Goal: Task Accomplishment & Management: Use online tool/utility

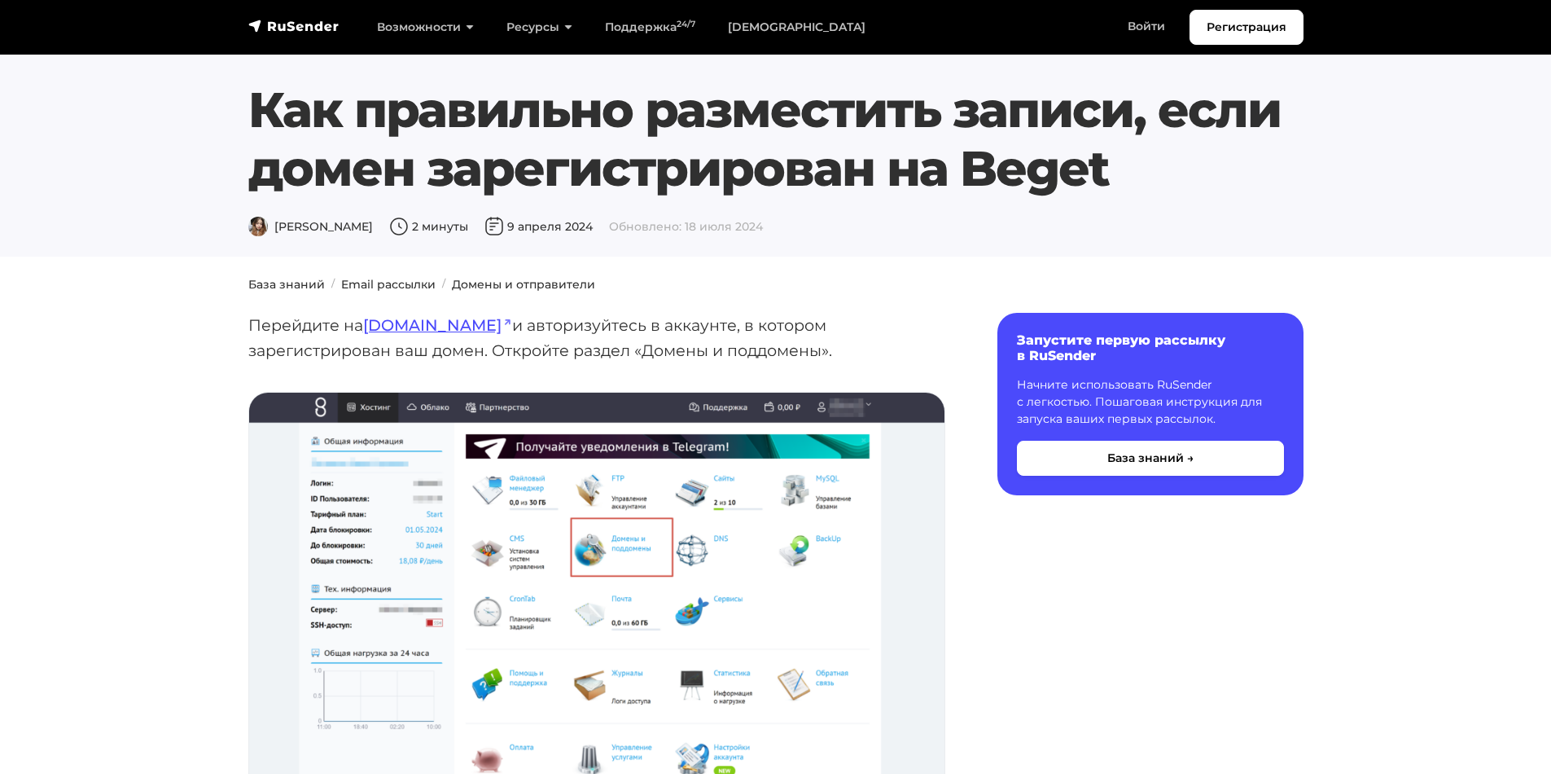
scroll to position [5130, 0]
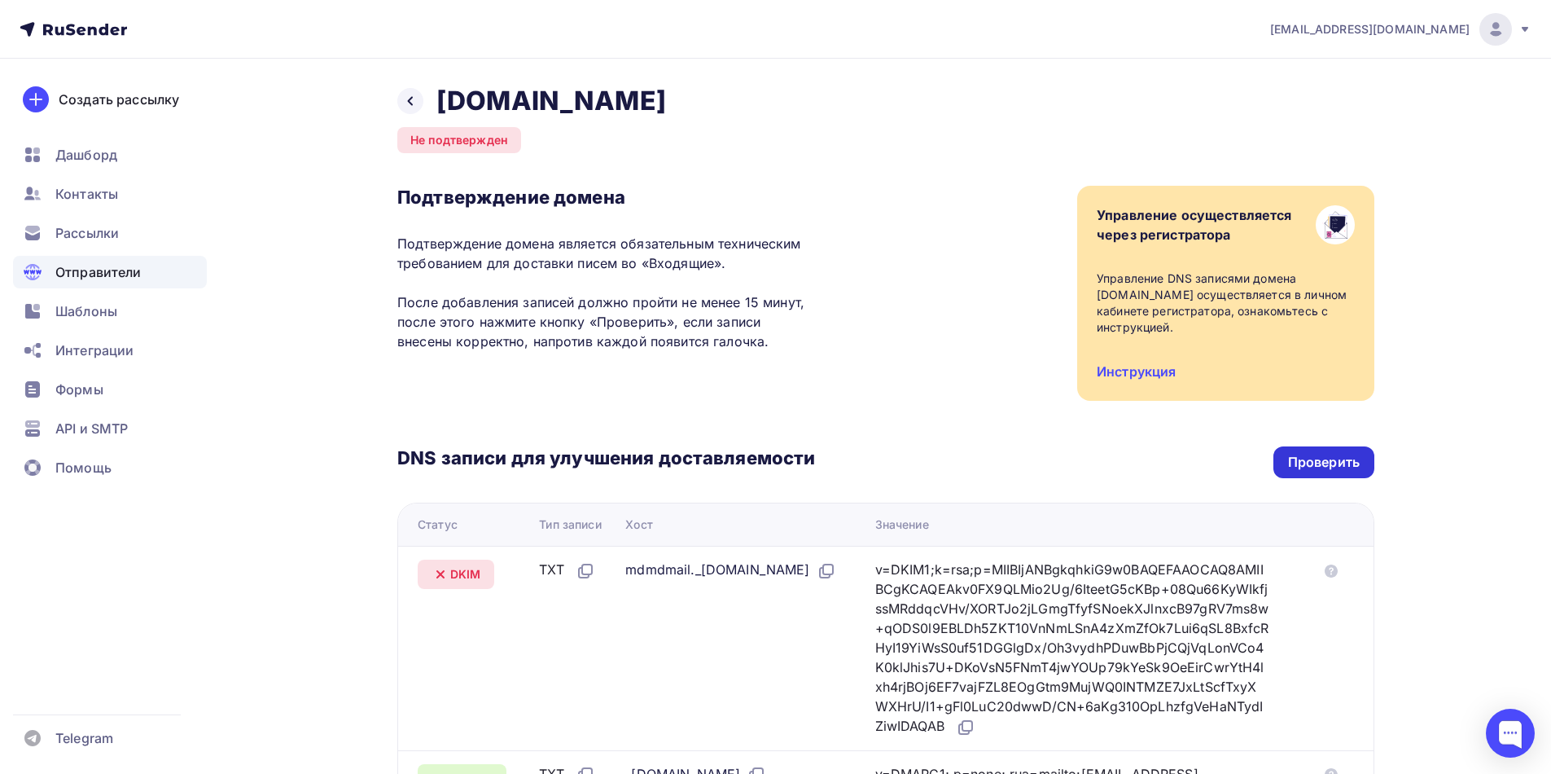
click at [1321, 458] on div "Проверить" at bounding box center [1324, 462] width 72 height 19
click at [93, 159] on span "Дашборд" at bounding box center [86, 155] width 62 height 20
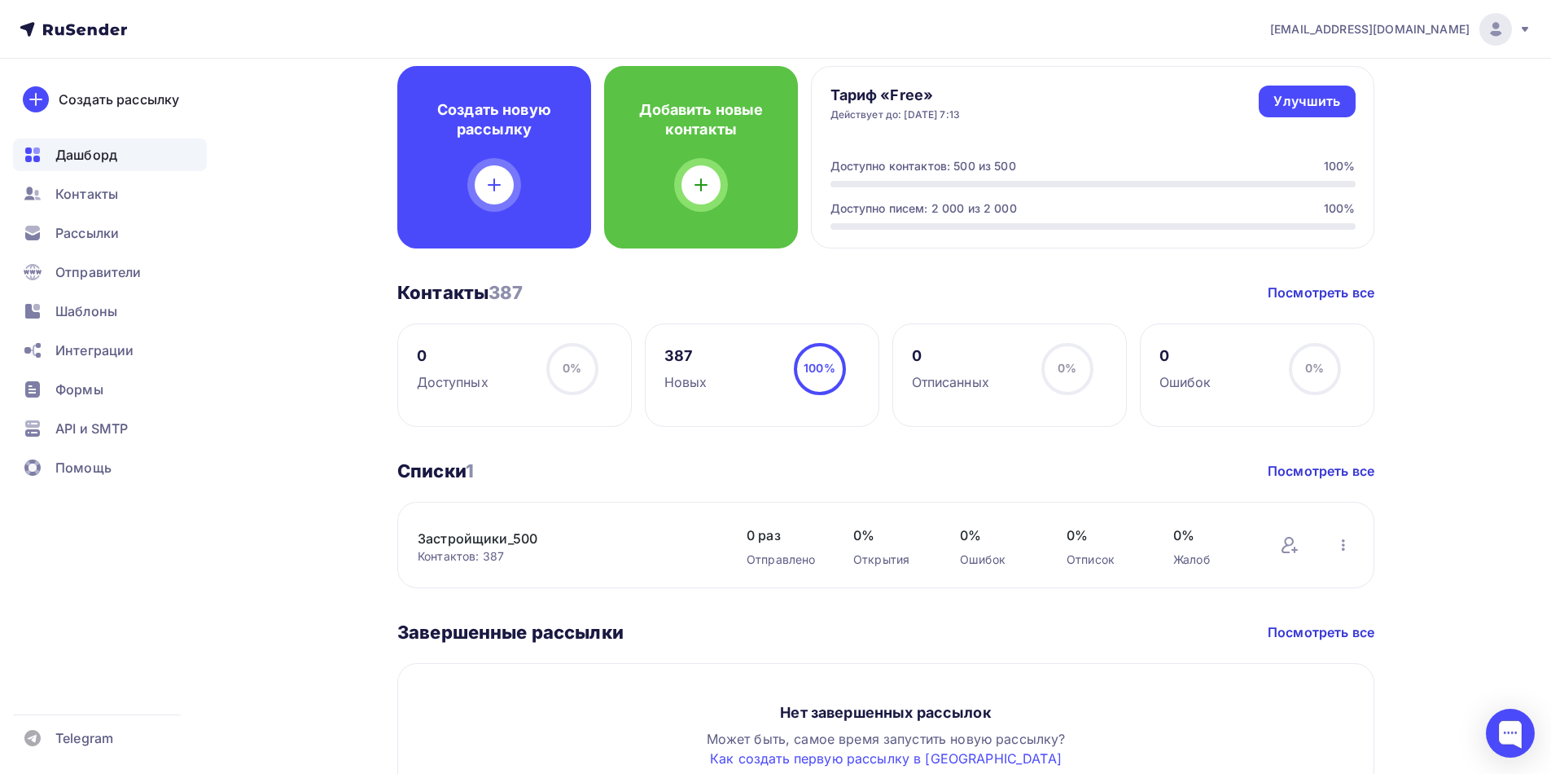
scroll to position [570, 0]
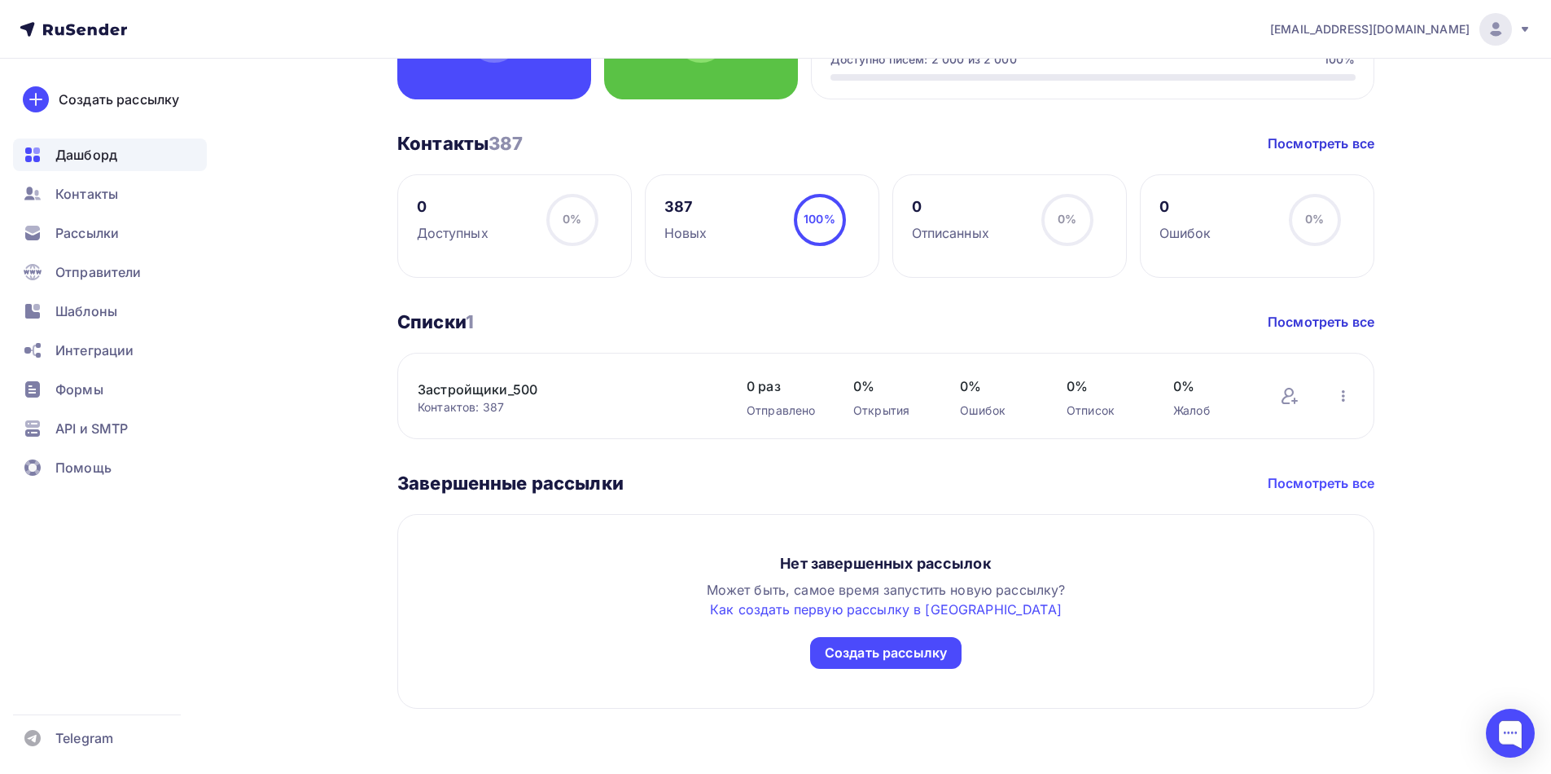
click at [1315, 488] on link "Посмотреть все" at bounding box center [1321, 483] width 107 height 20
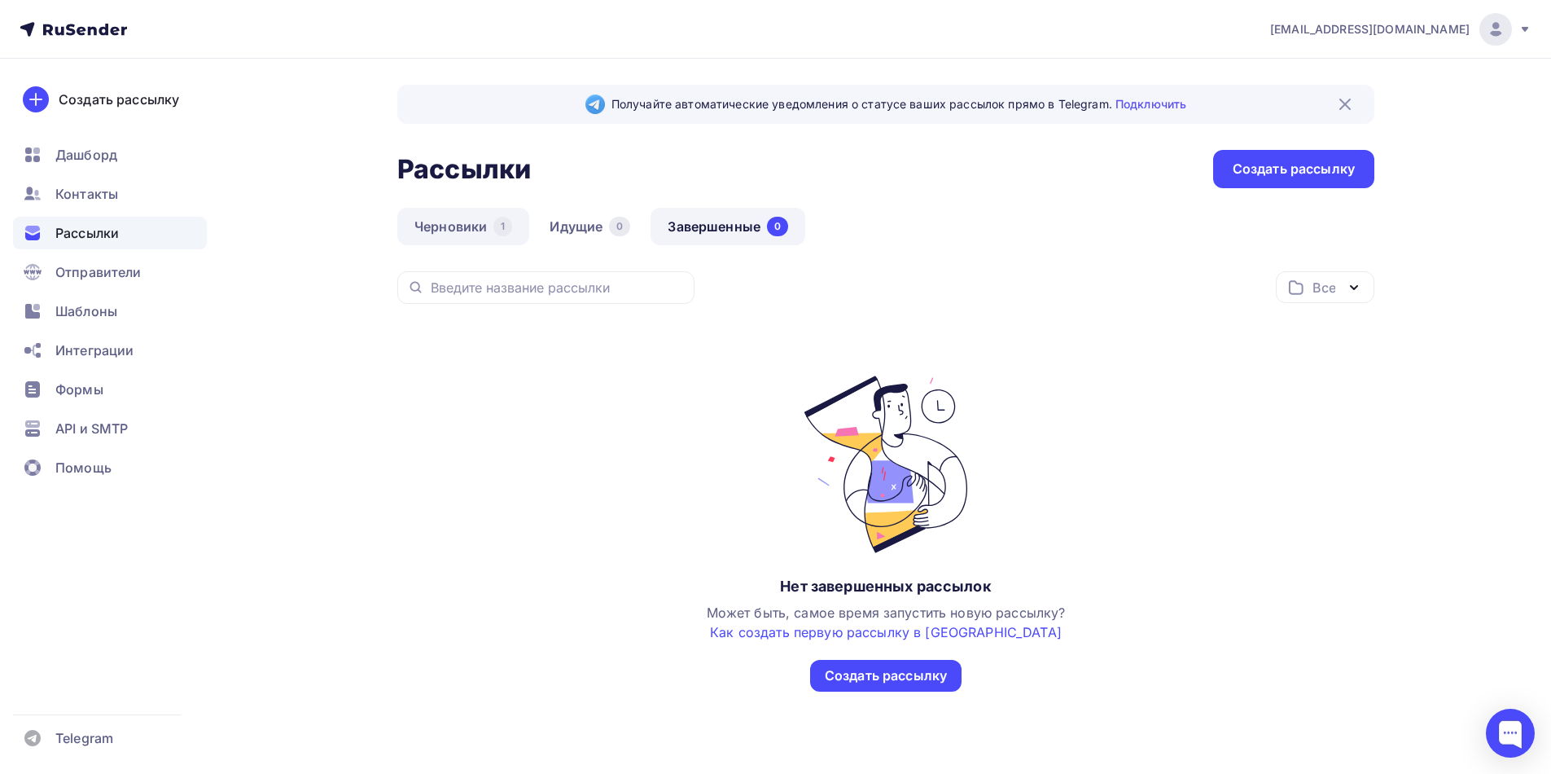
click at [471, 231] on link "Черновики 1" at bounding box center [463, 226] width 132 height 37
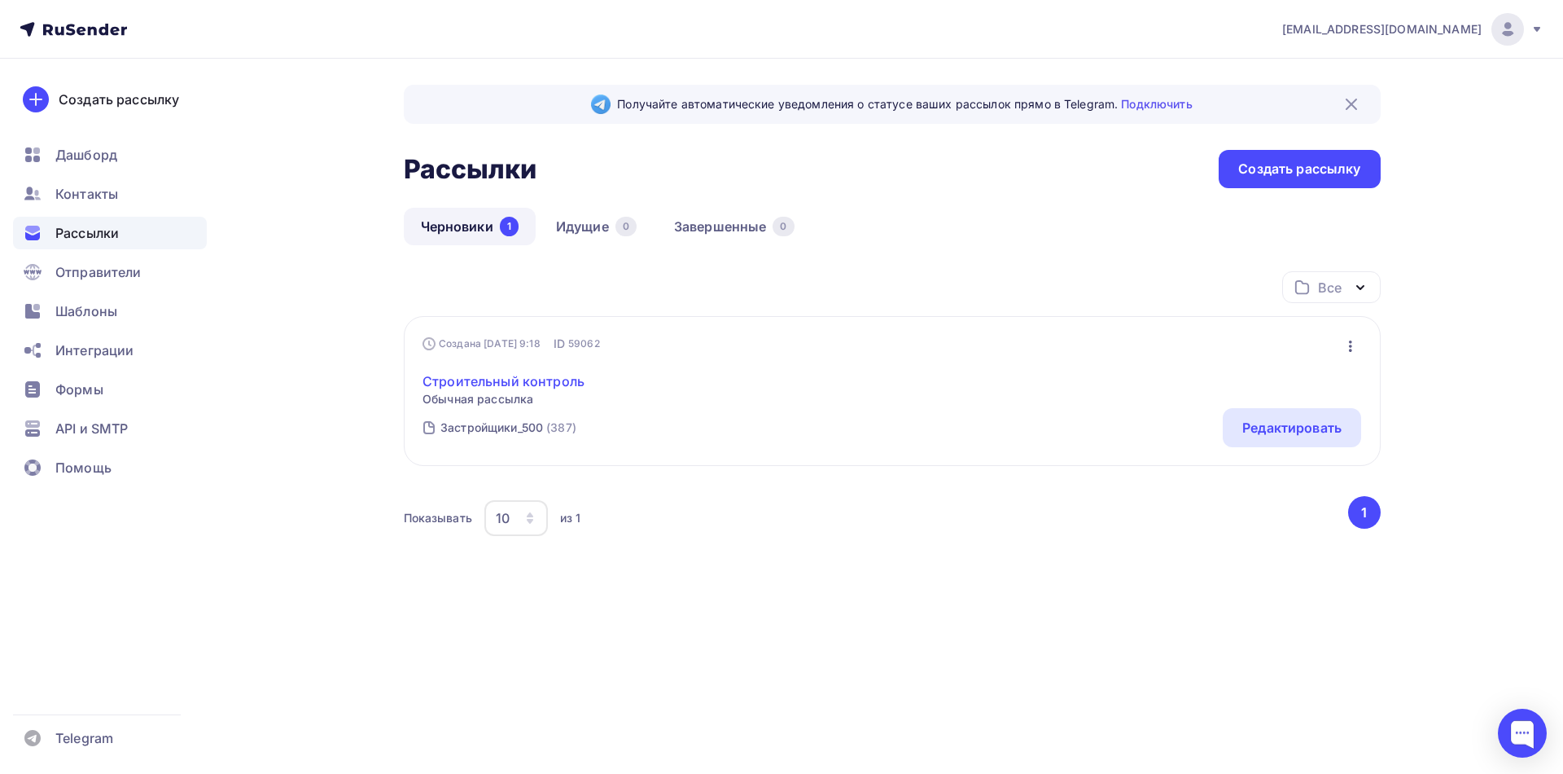
click at [523, 383] on link "Строительный контроль" at bounding box center [504, 381] width 162 height 20
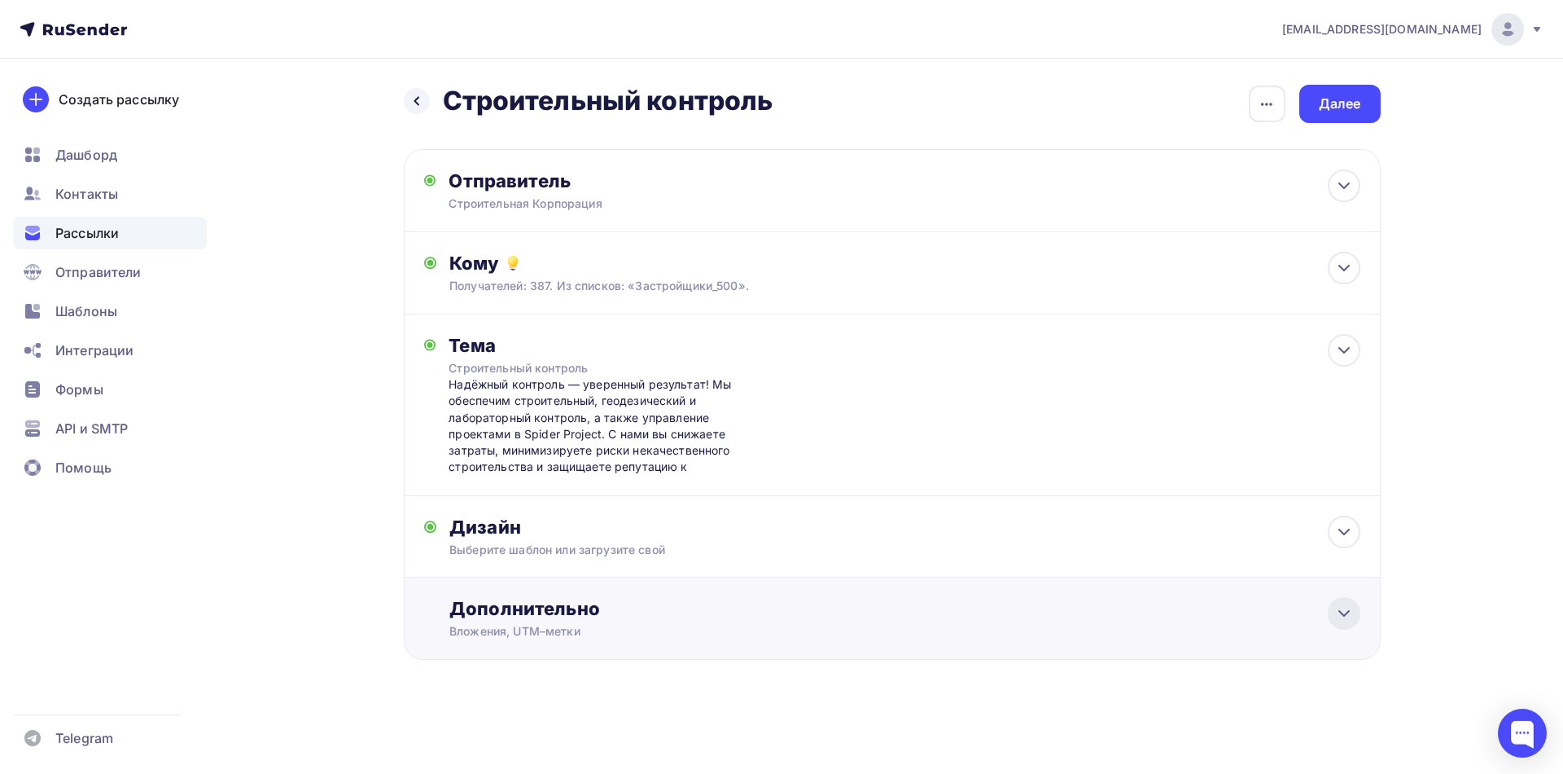
click at [1342, 617] on icon at bounding box center [1345, 613] width 20 height 20
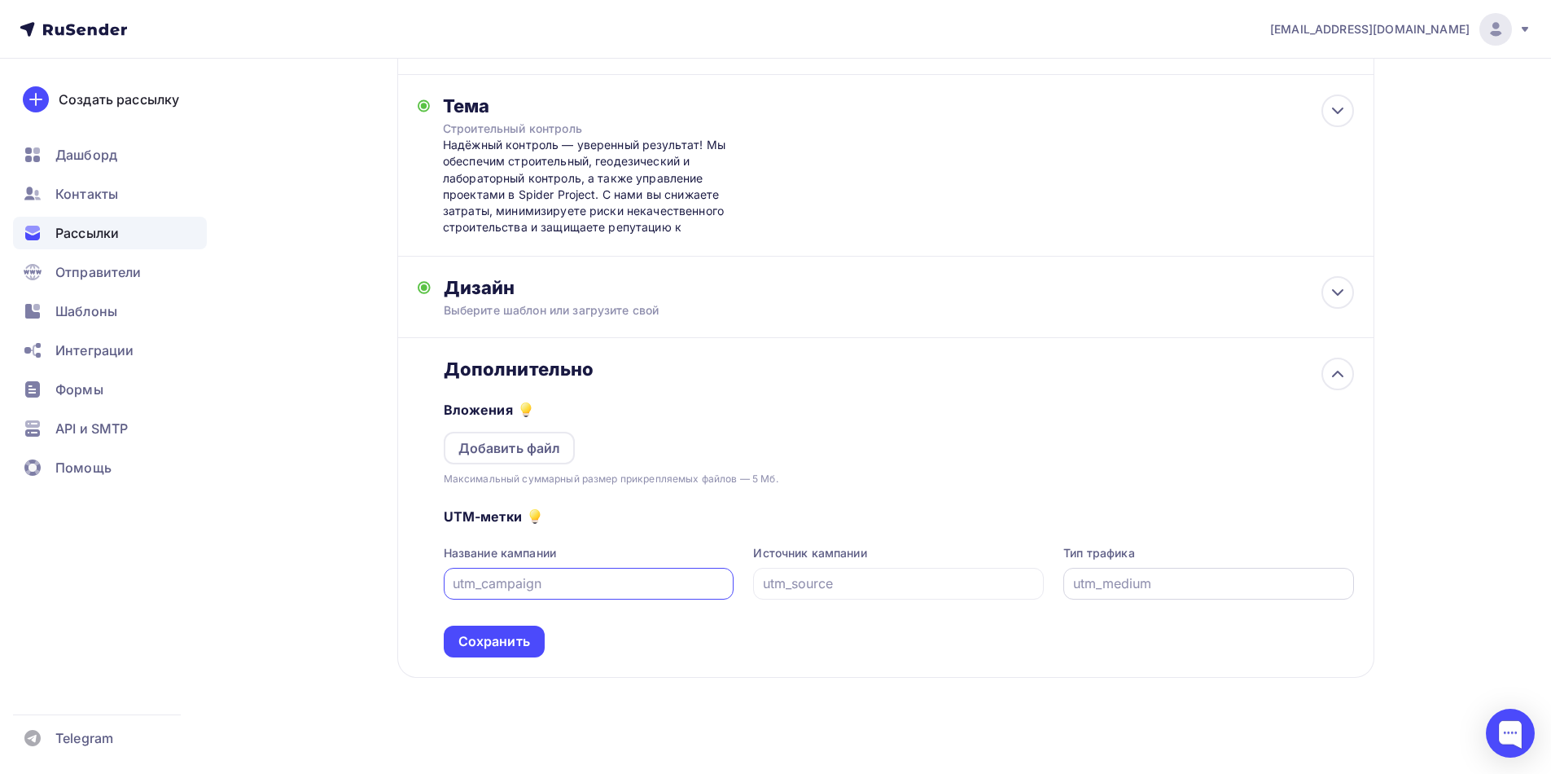
scroll to position [248, 0]
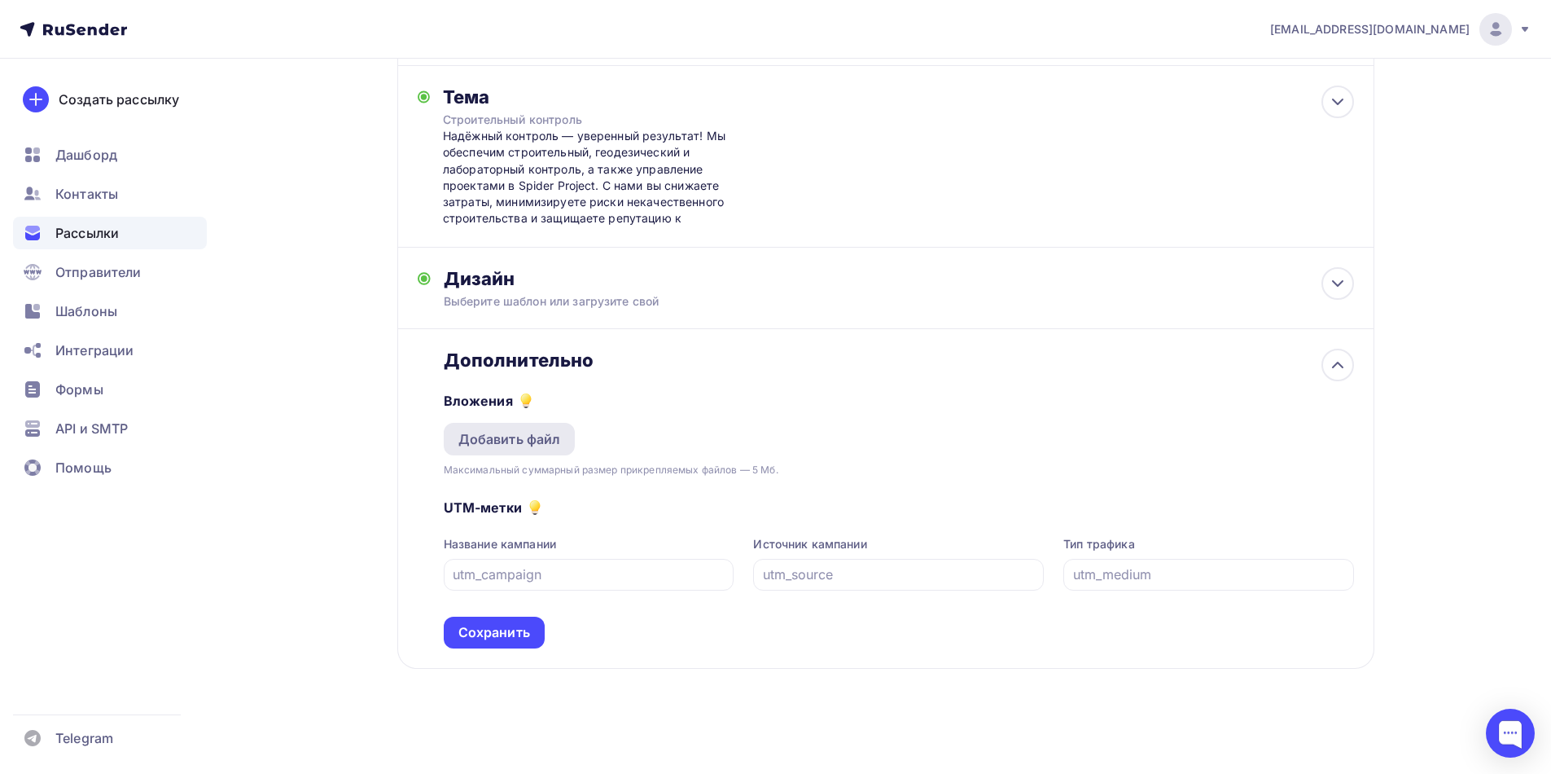
click at [502, 439] on div "Добавить файл" at bounding box center [509, 439] width 103 height 20
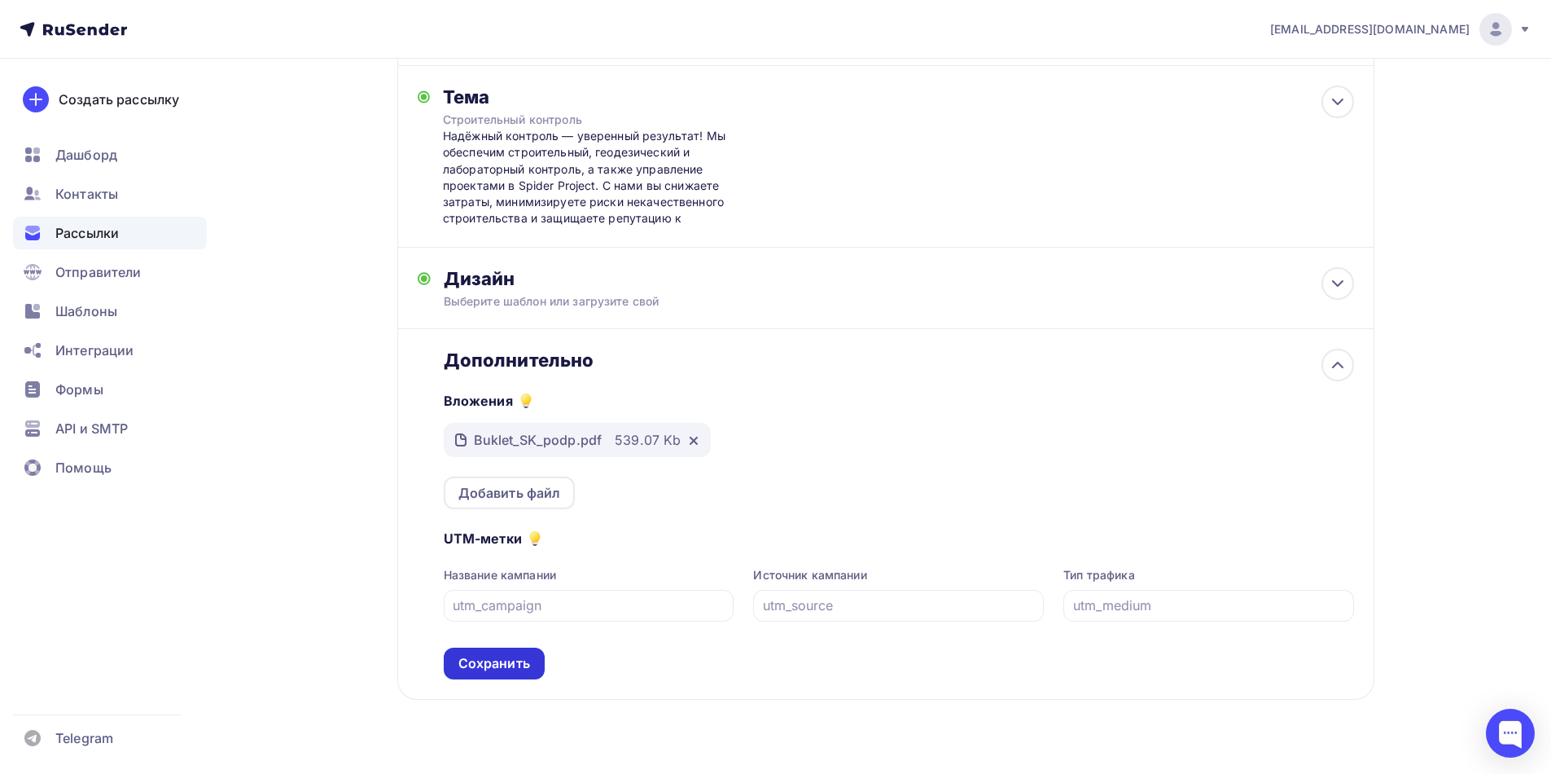
click at [505, 668] on div "Сохранить" at bounding box center [494, 663] width 72 height 19
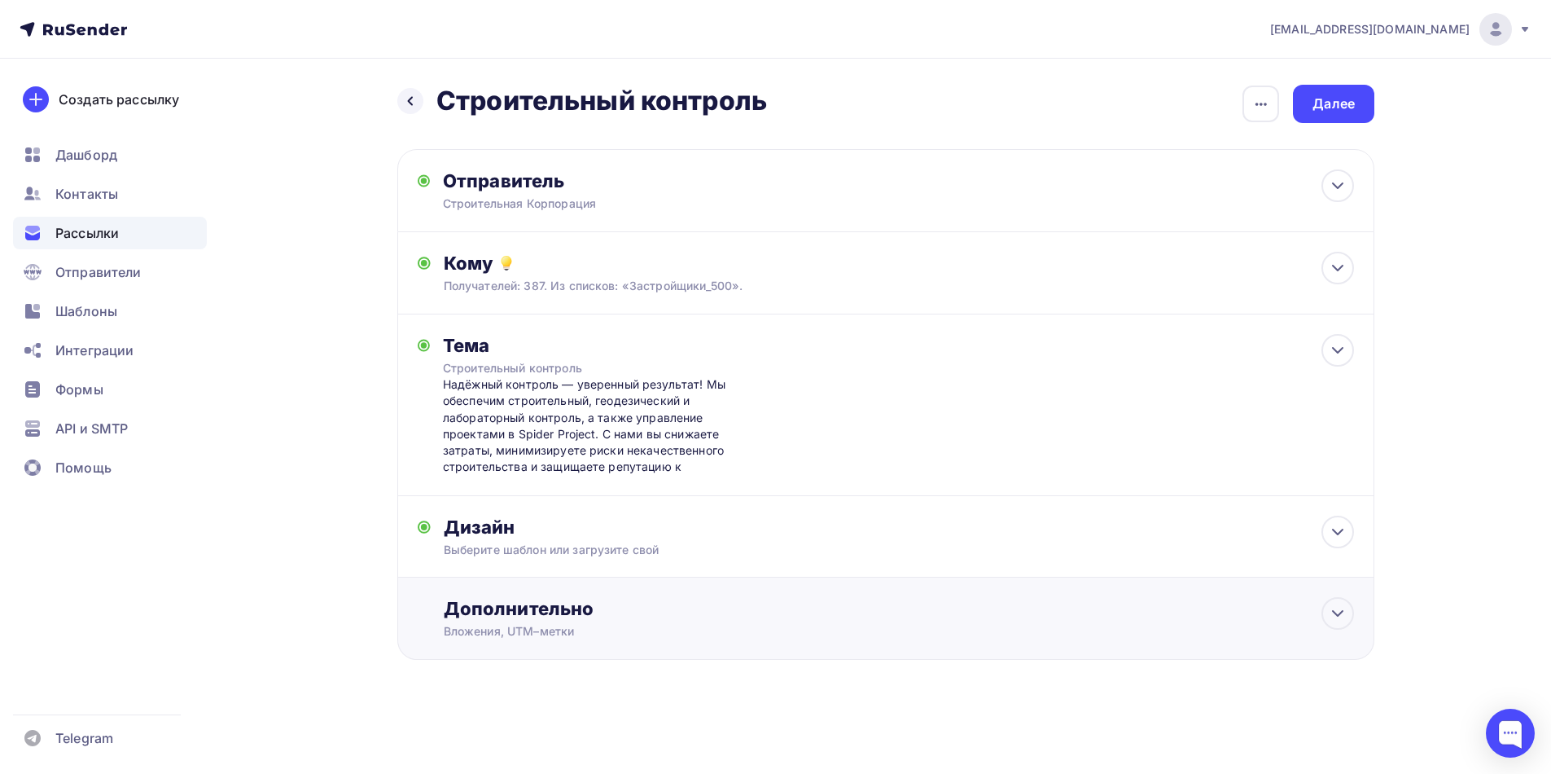
scroll to position [0, 0]
click at [1343, 105] on div "Далее" at bounding box center [1340, 103] width 42 height 19
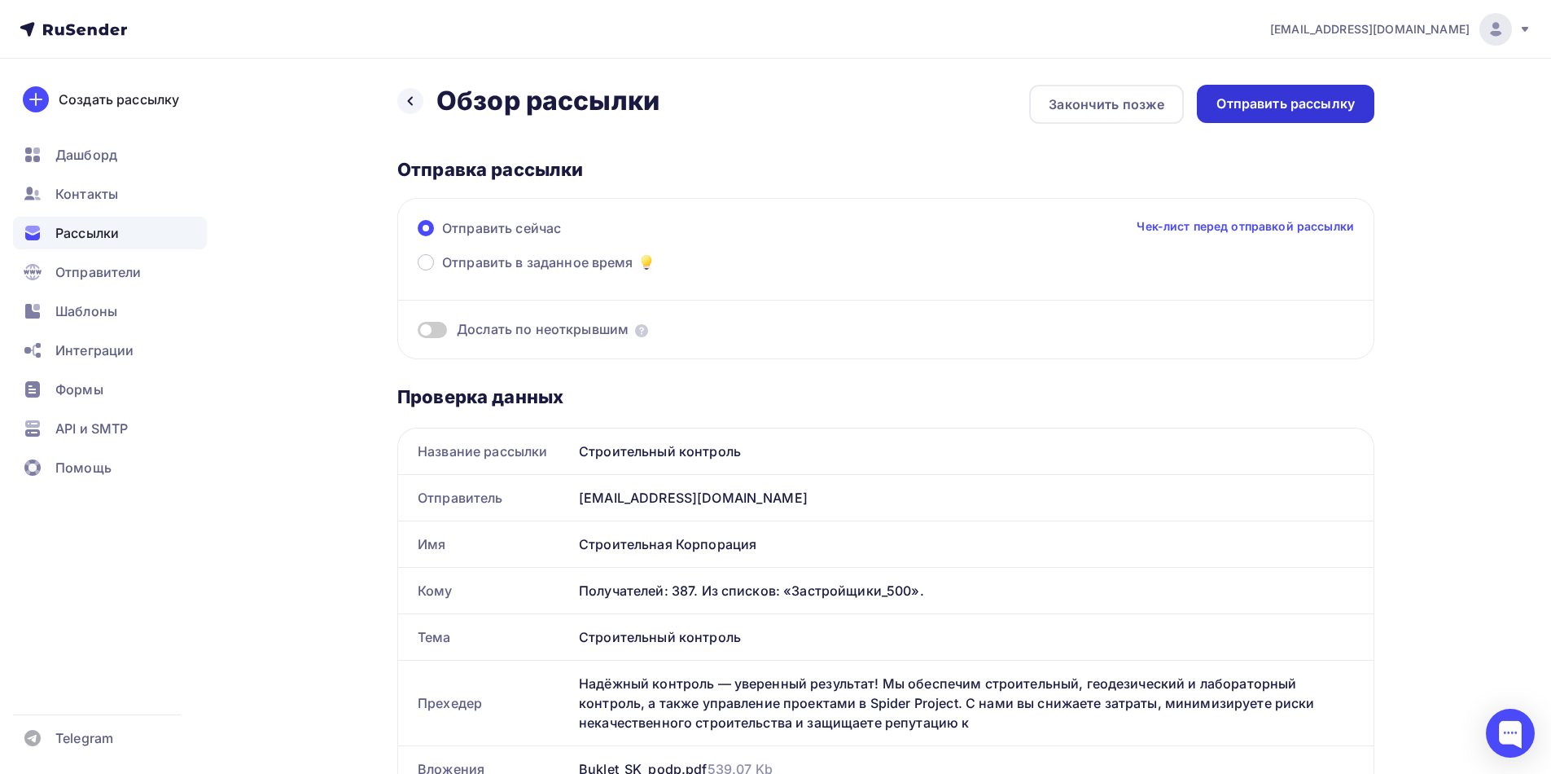
click at [1296, 110] on div "Отправить рассылку" at bounding box center [1286, 103] width 138 height 19
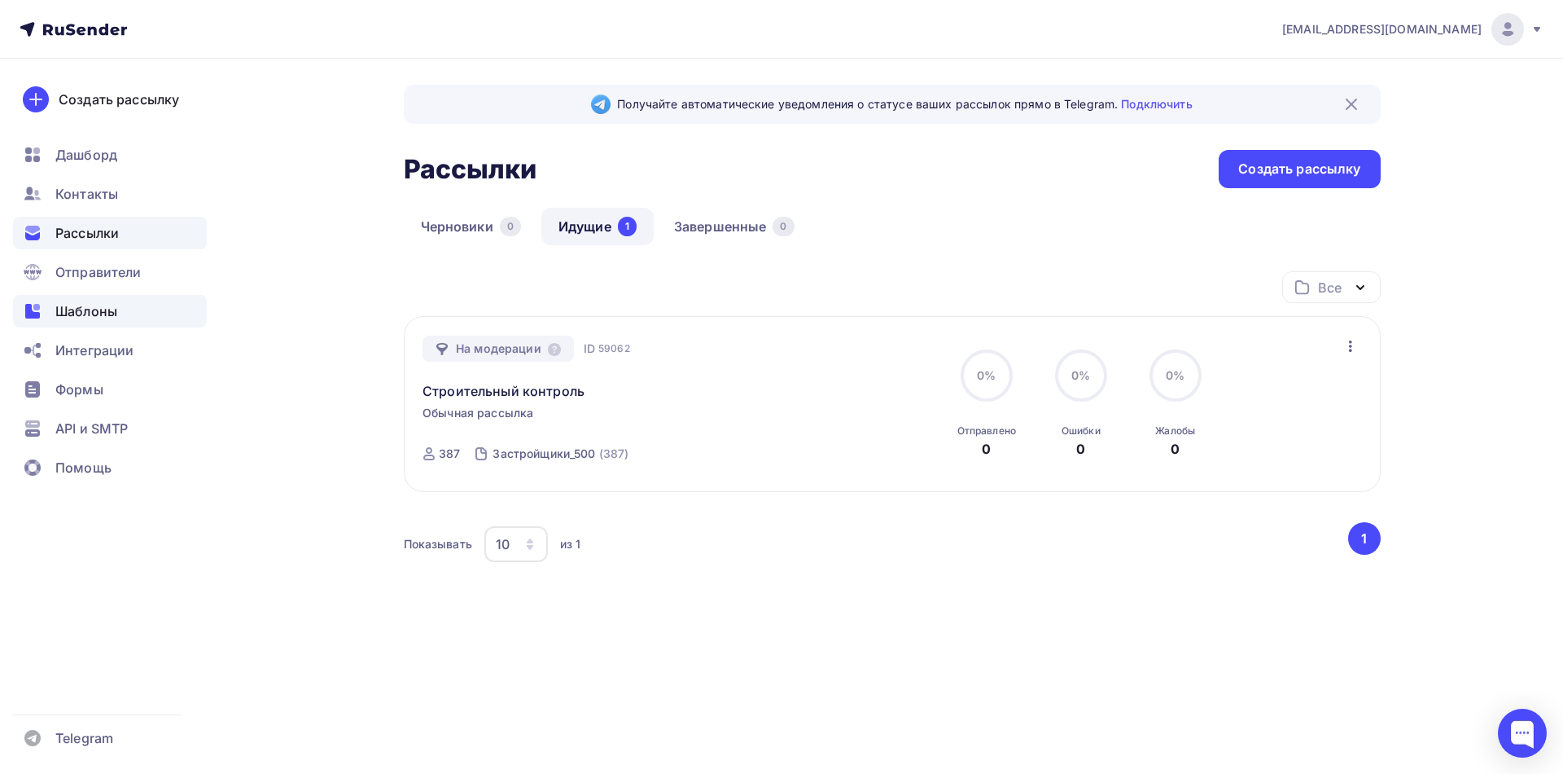
click at [79, 316] on span "Шаблоны" at bounding box center [86, 311] width 62 height 20
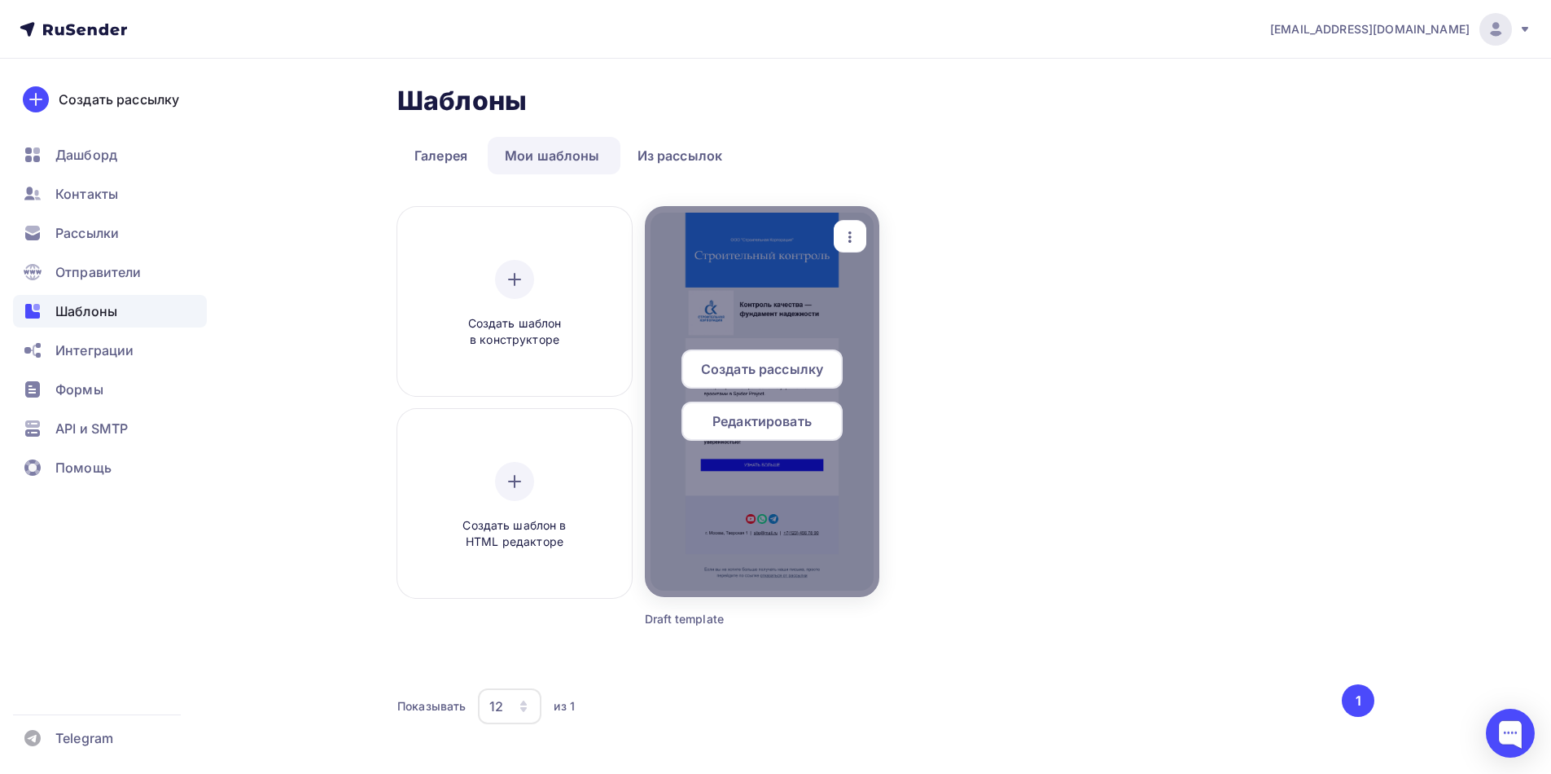
click at [797, 308] on div at bounding box center [762, 401] width 235 height 391
click at [788, 423] on span "Редактировать" at bounding box center [762, 421] width 99 height 20
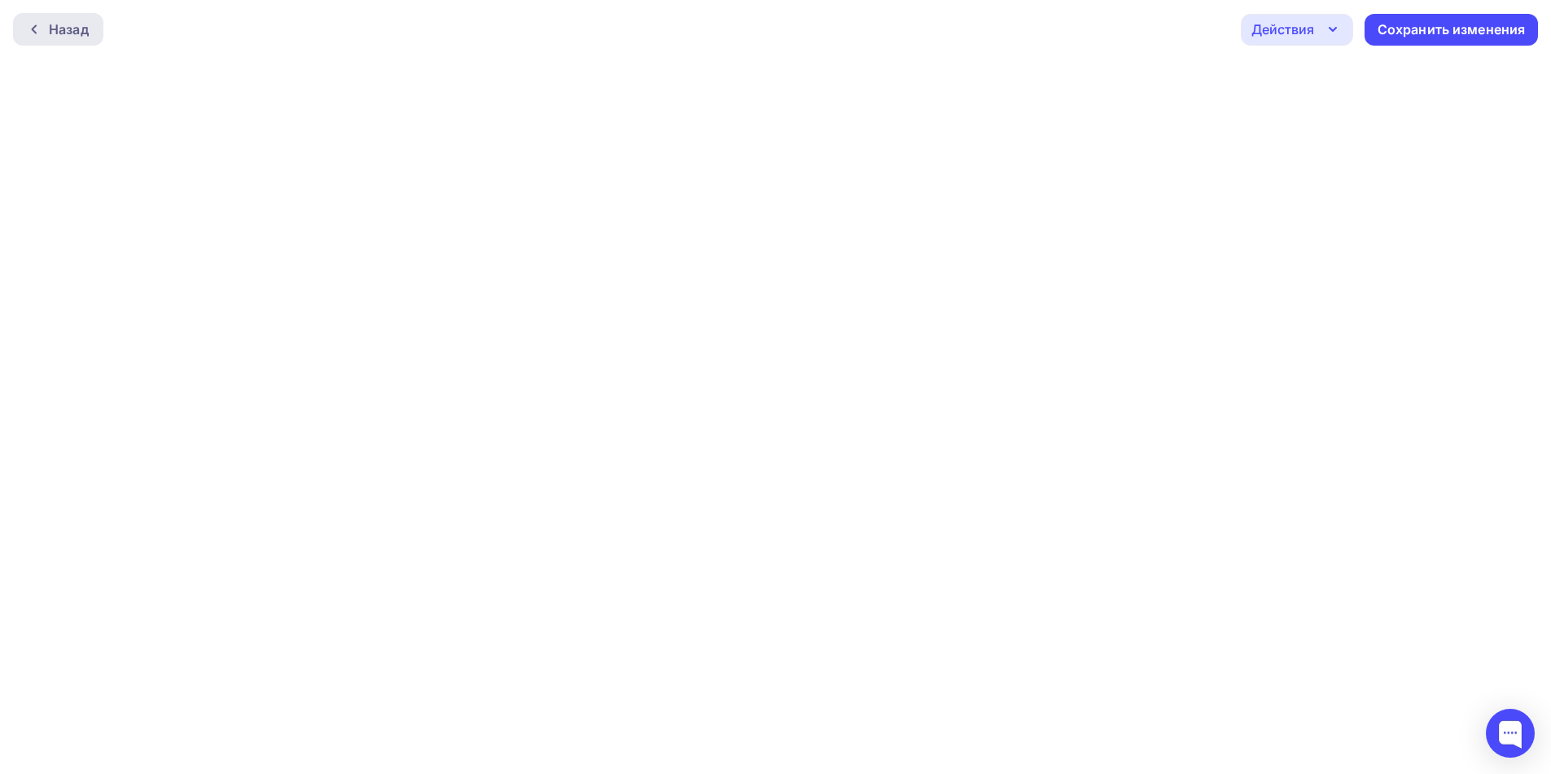
click at [51, 33] on div "Назад" at bounding box center [69, 30] width 40 height 20
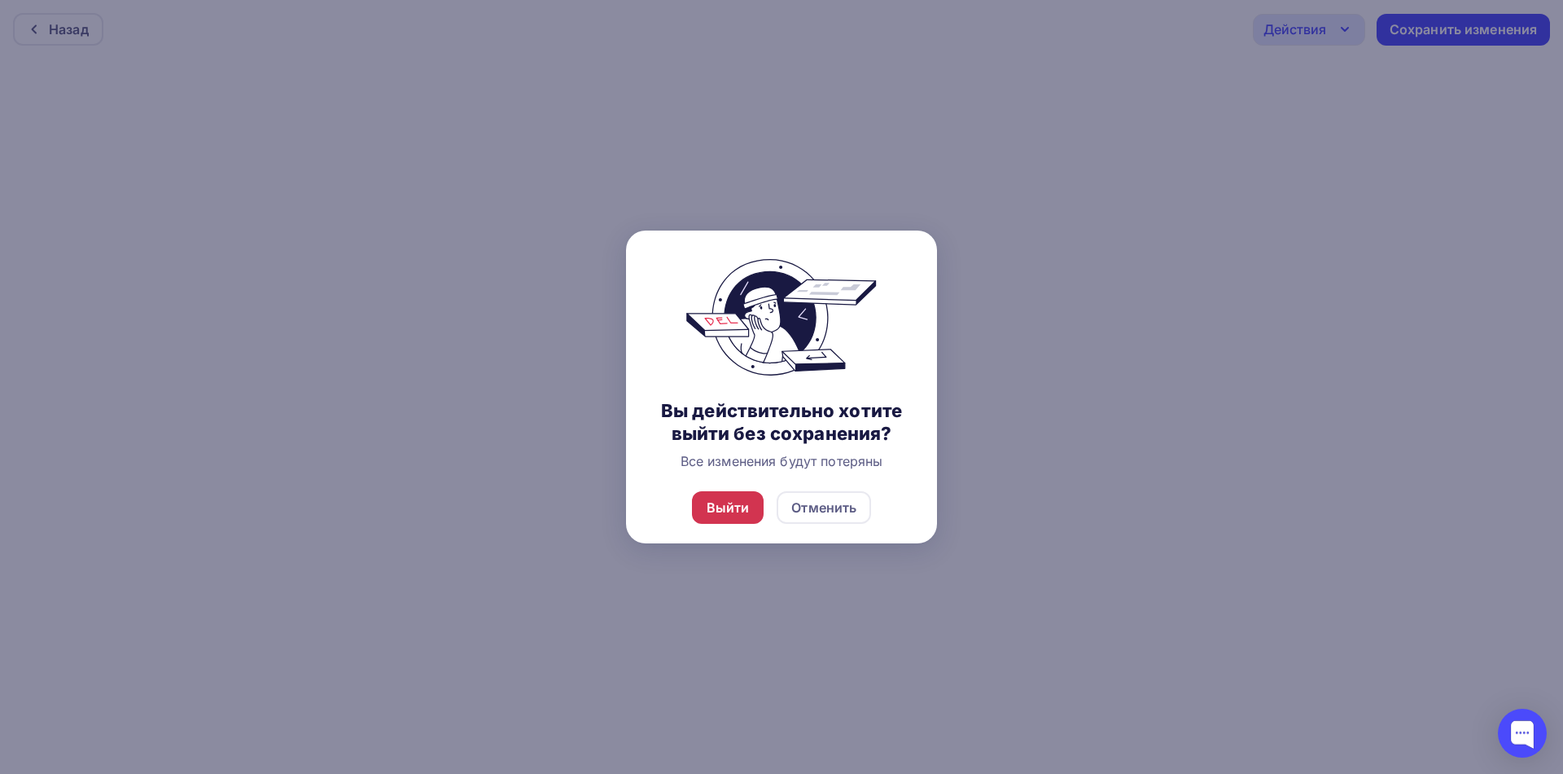
click at [720, 509] on div "Выйти" at bounding box center [728, 508] width 43 height 20
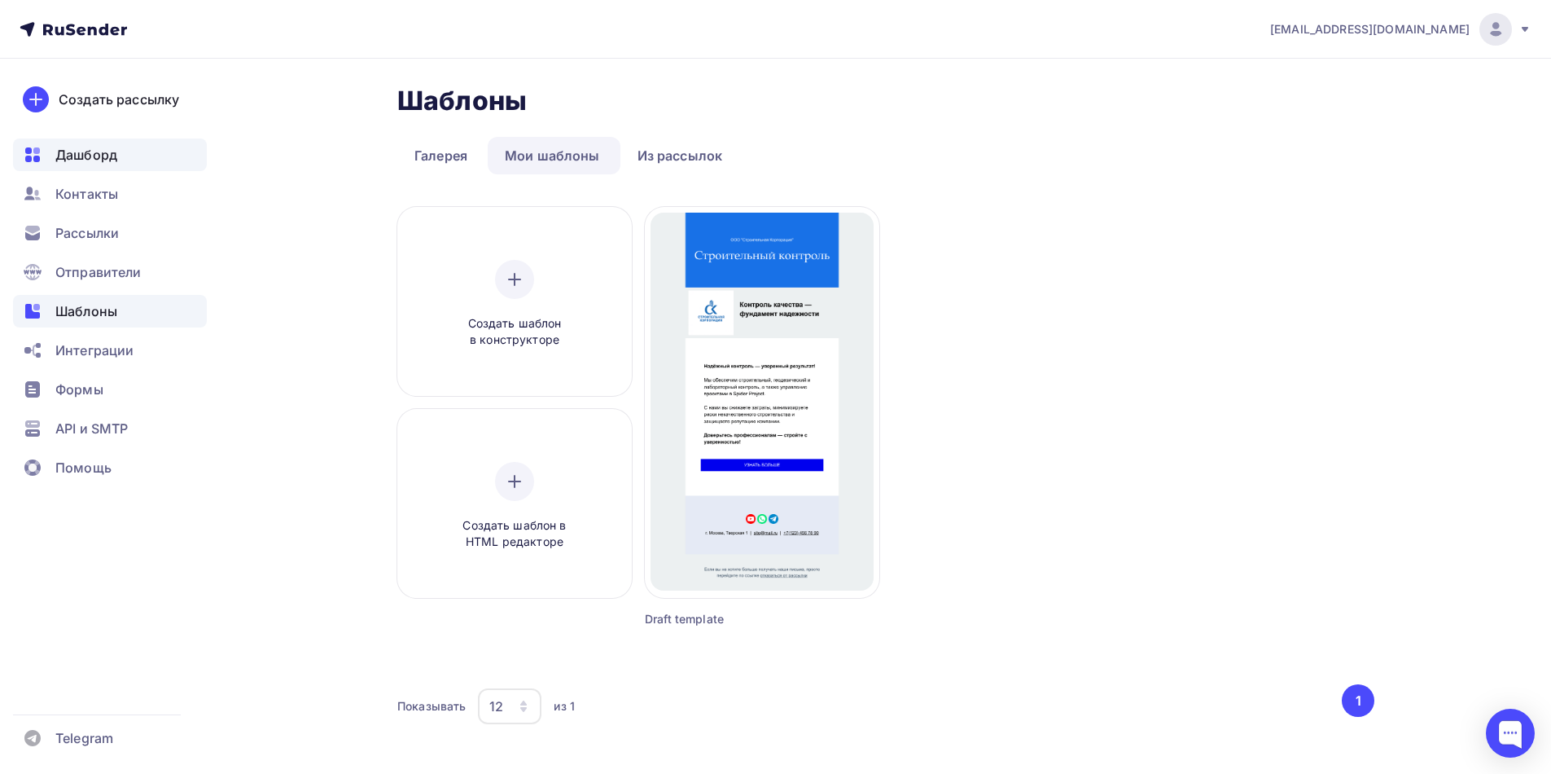
click at [86, 156] on span "Дашборд" at bounding box center [86, 155] width 62 height 20
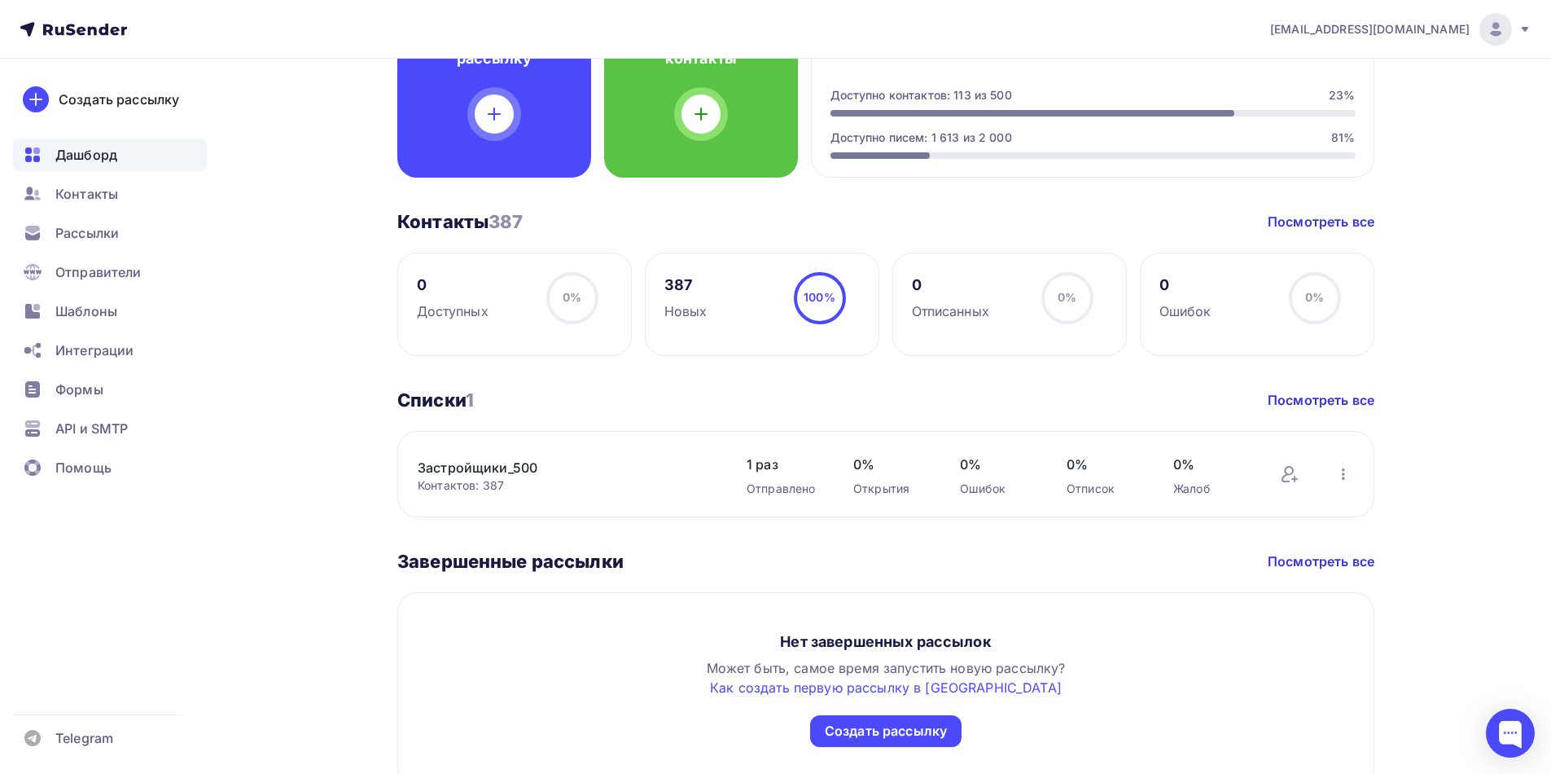
scroll to position [570, 0]
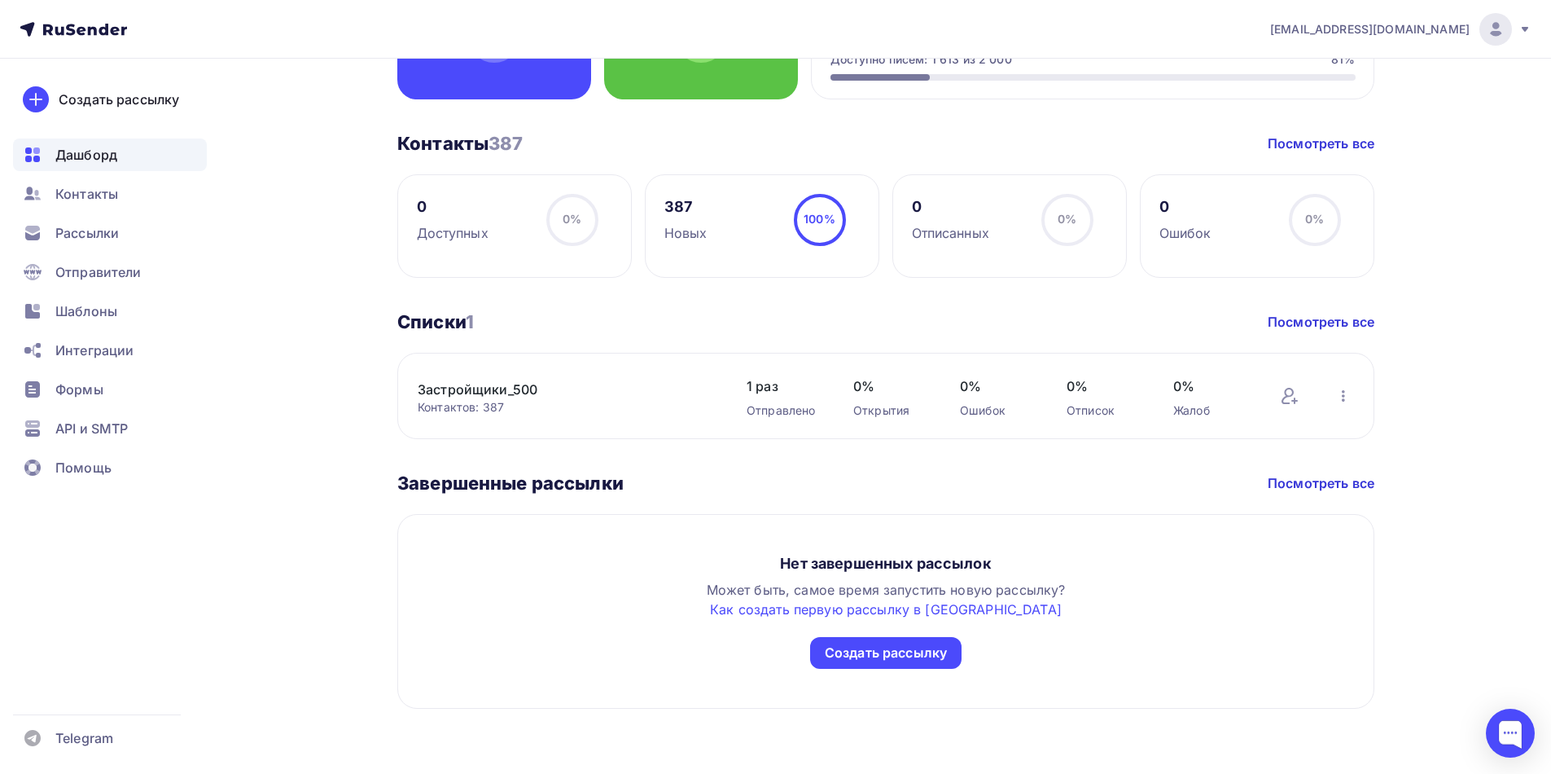
click at [494, 389] on link "Застройщики_500" at bounding box center [556, 389] width 277 height 20
